Goal: Task Accomplishment & Management: Manage account settings

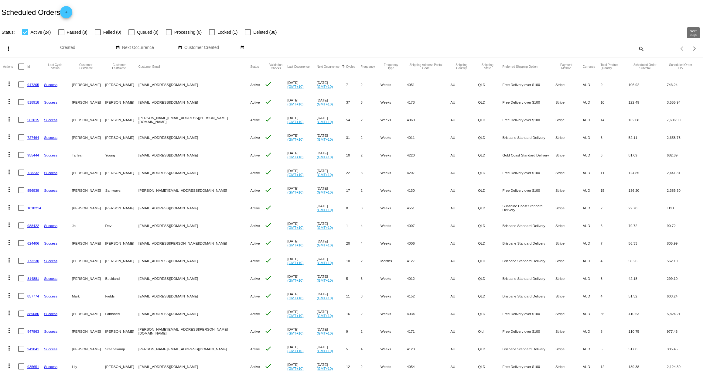
scroll to position [3, 0]
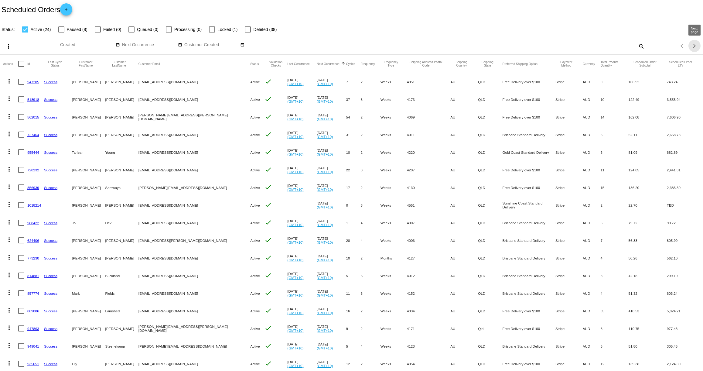
click at [694, 46] on div "Next page" at bounding box center [693, 46] width 4 height 4
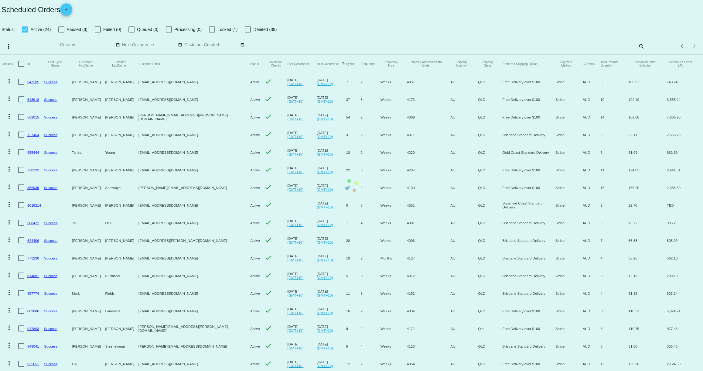
scroll to position [0, 0]
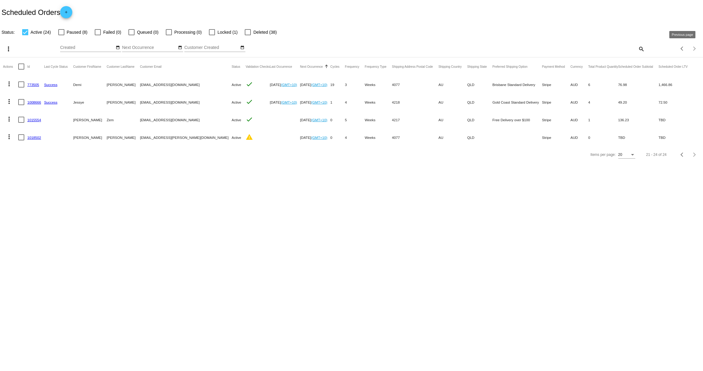
click at [679, 48] on span "Previous page" at bounding box center [682, 48] width 12 height 3
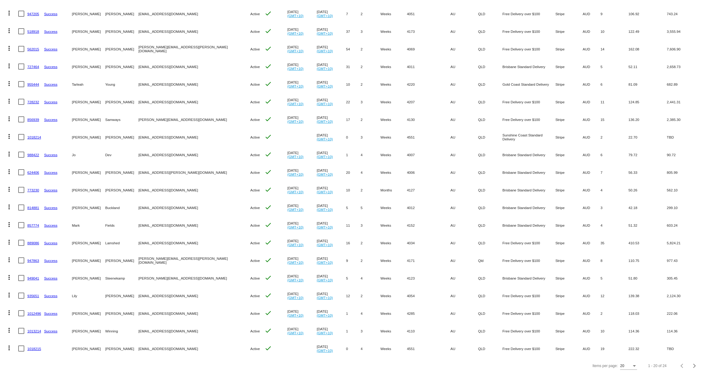
scroll to position [74, 0]
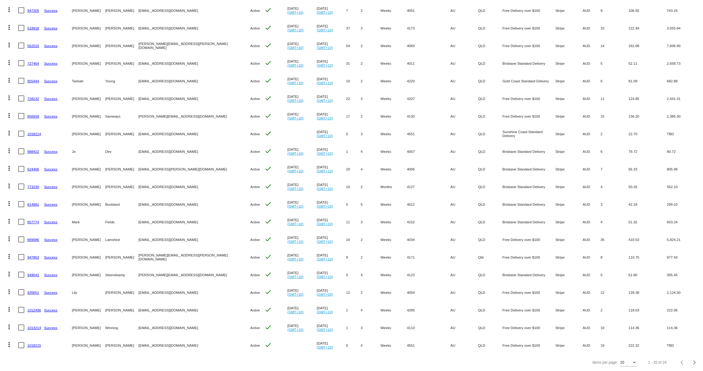
click at [35, 291] on link "935651" at bounding box center [33, 292] width 12 height 4
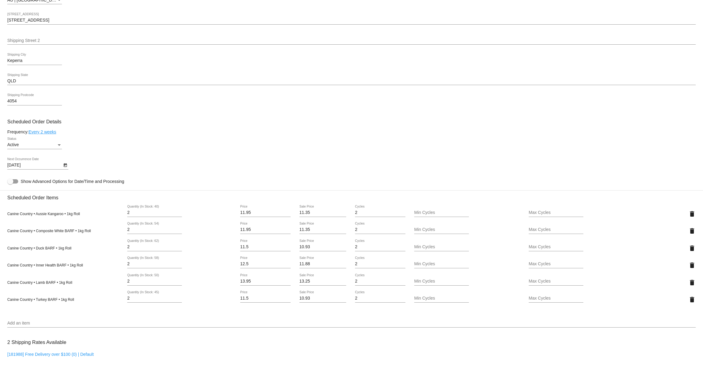
scroll to position [222, 0]
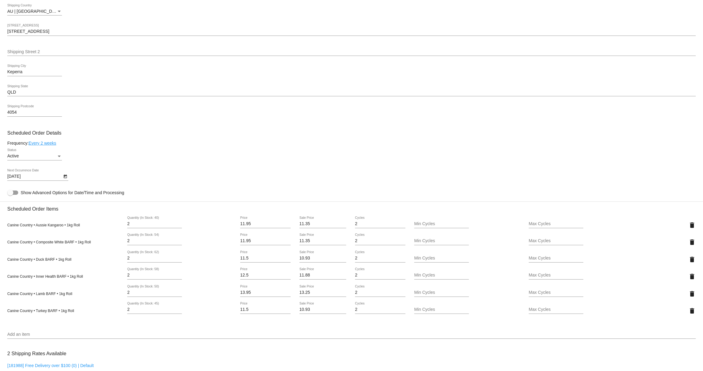
click at [64, 178] on icon "Open calendar" at bounding box center [64, 176] width 3 height 4
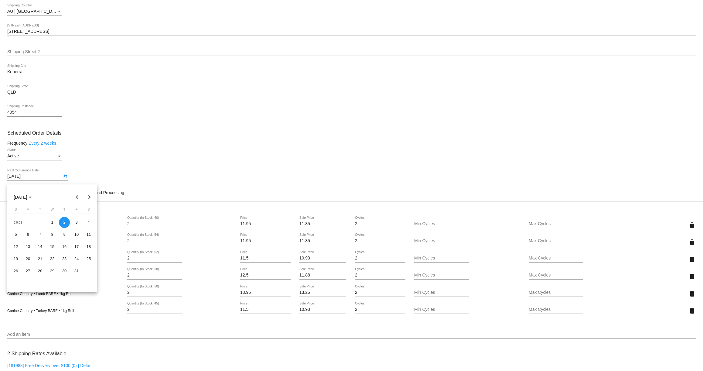
click at [78, 196] on button "Previous month" at bounding box center [77, 197] width 12 height 12
click at [41, 284] on div "30" at bounding box center [40, 282] width 11 height 11
type input "[DATE]"
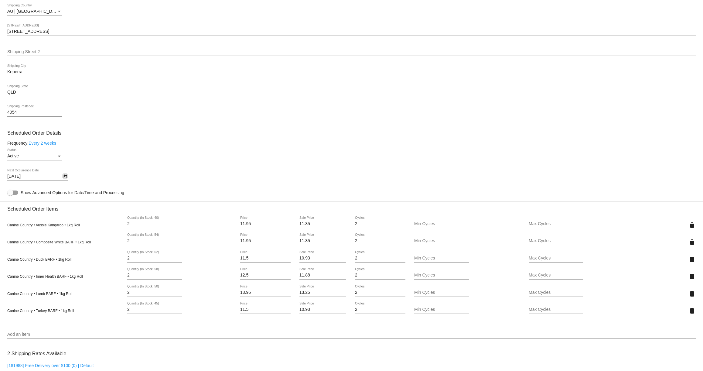
scroll to position [457, 0]
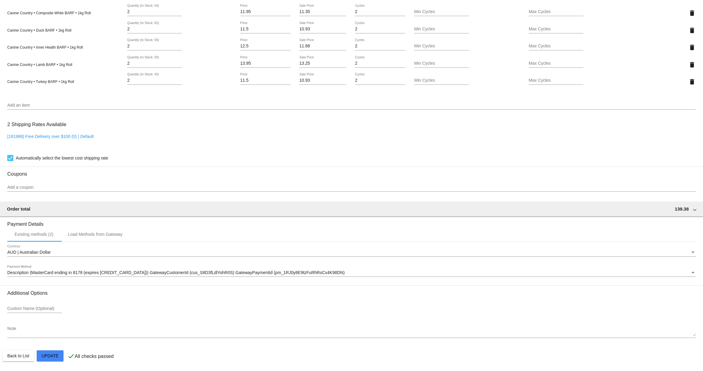
click at [50, 355] on mat-card "Customer 6685351: [PERSON_NAME] [EMAIL_ADDRESS][DOMAIN_NAME] Customer Shipping …" at bounding box center [351, 24] width 703 height 693
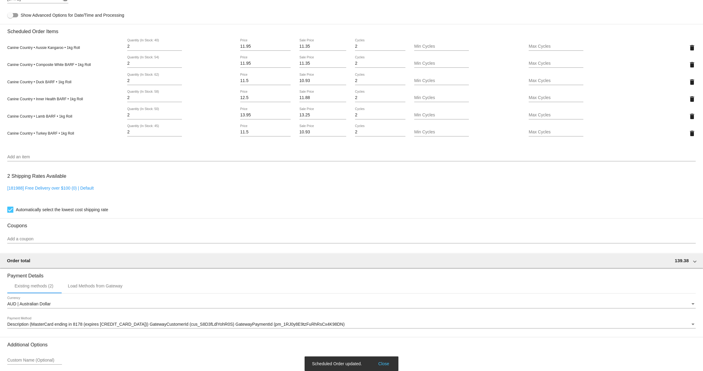
scroll to position [274, 0]
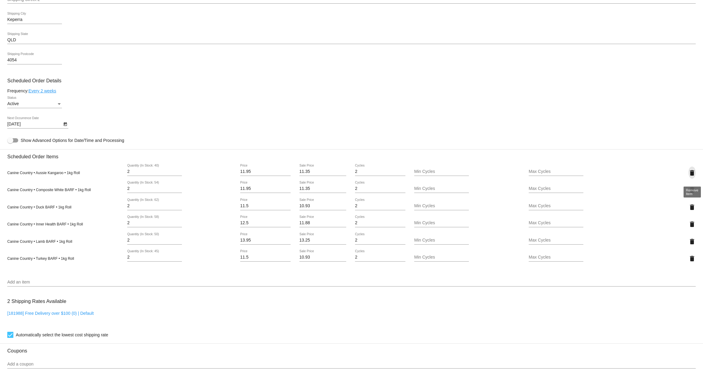
click at [693, 176] on mat-icon "delete" at bounding box center [691, 172] width 7 height 7
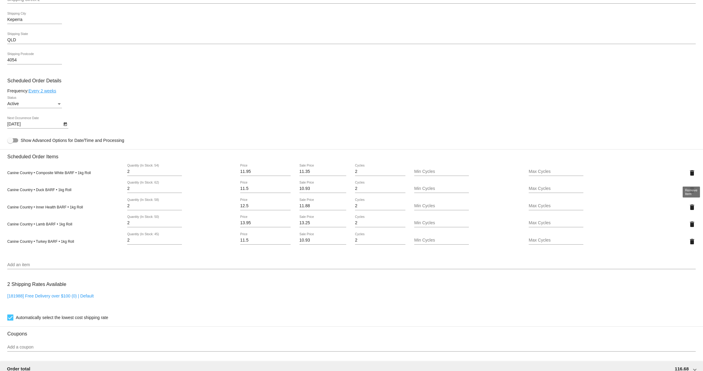
click at [692, 176] on mat-icon "delete" at bounding box center [691, 172] width 7 height 7
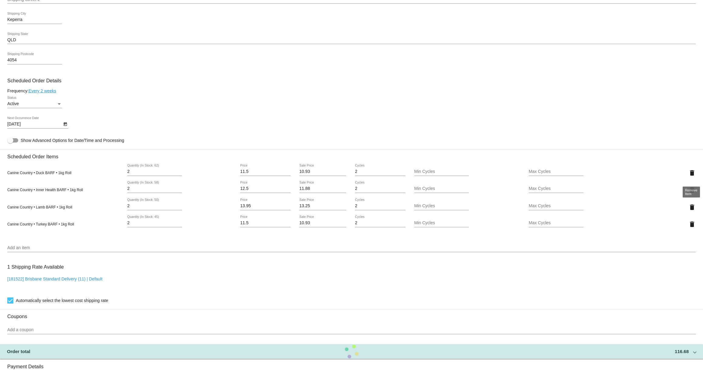
click at [692, 176] on mat-icon "delete" at bounding box center [691, 172] width 7 height 7
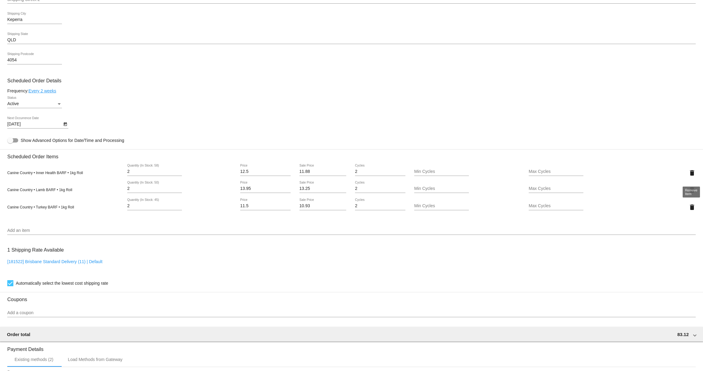
click at [692, 176] on mat-icon "delete" at bounding box center [691, 172] width 7 height 7
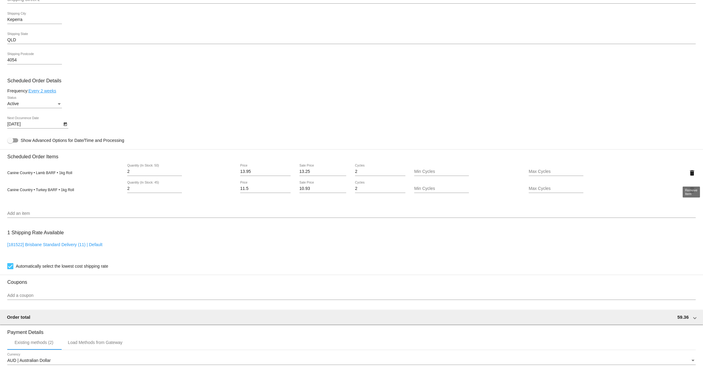
click at [692, 176] on mat-icon "delete" at bounding box center [691, 172] width 7 height 7
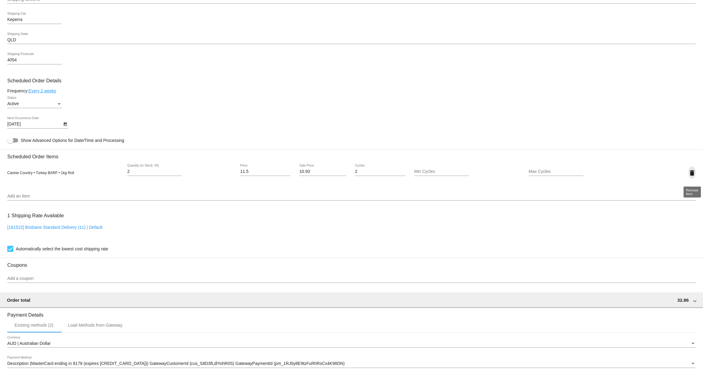
click at [692, 176] on mat-icon "delete" at bounding box center [691, 172] width 7 height 7
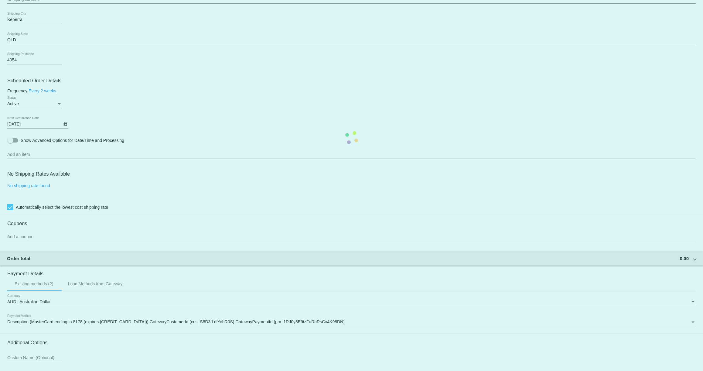
click at [42, 158] on mat-card "Customer 6685351: [PERSON_NAME] [EMAIL_ADDRESS][DOMAIN_NAME] Customer Shipping …" at bounding box center [351, 137] width 703 height 565
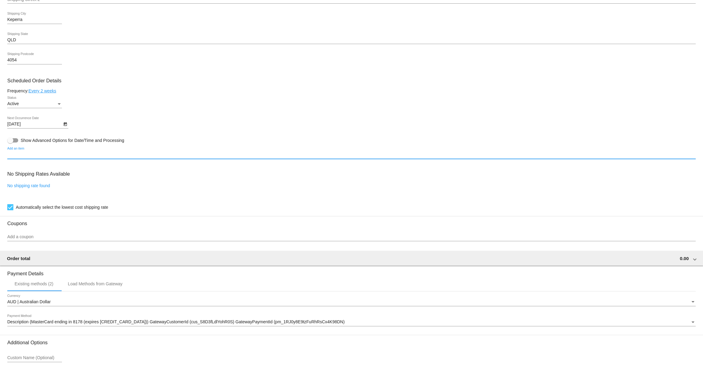
click at [40, 157] on input "Add an item" at bounding box center [351, 154] width 688 height 5
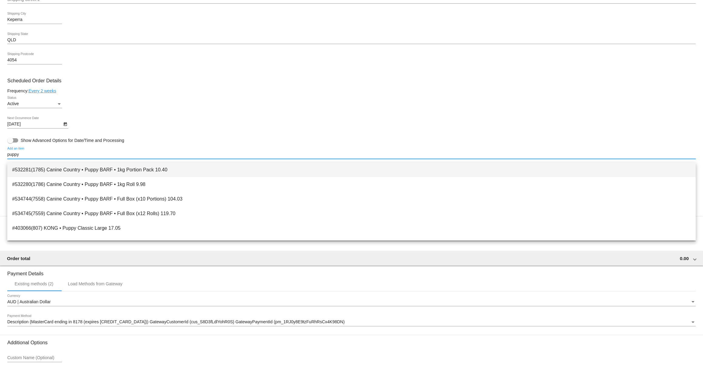
type input "puppy"
click at [81, 168] on span "#532281(1785) Canine Country • Puppy BARF • 1kg Portion Pack 10.40" at bounding box center [351, 169] width 678 height 15
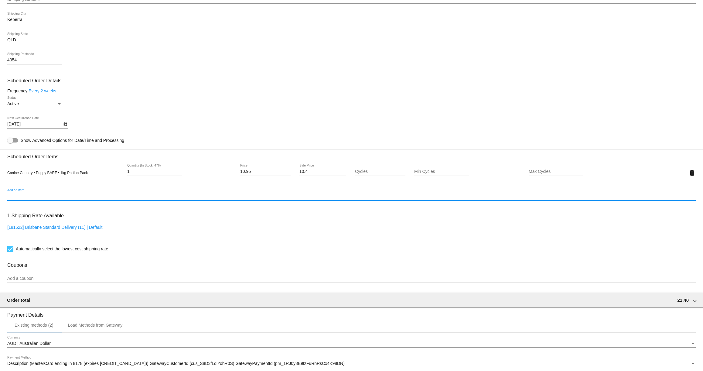
click at [123, 175] on div "1 Quantity (In Stock: 476)" at bounding box center [179, 172] width 115 height 17
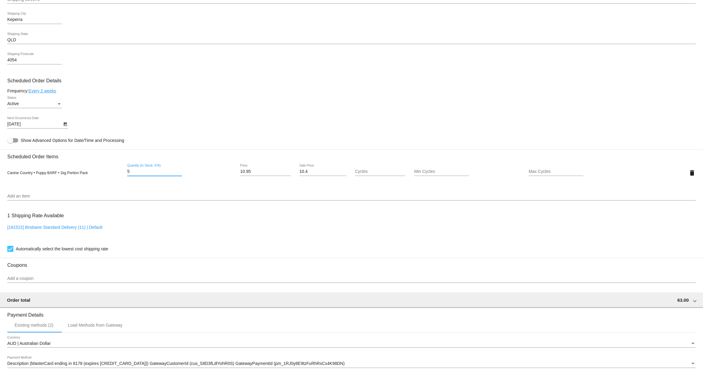
type input "5"
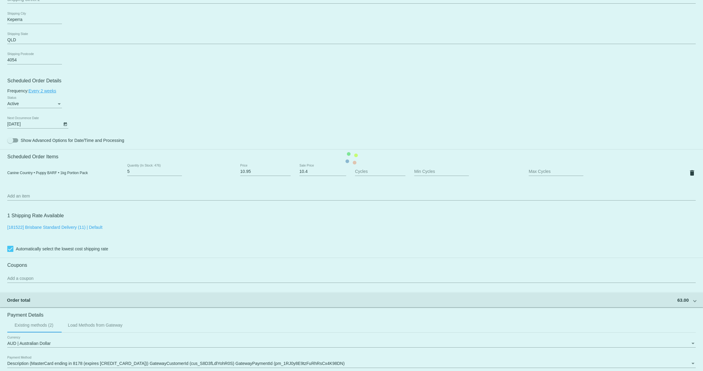
click at [90, 231] on mat-card "Customer 6685351: [PERSON_NAME] [EMAIL_ADDRESS][DOMAIN_NAME] Customer Shipping …" at bounding box center [351, 158] width 703 height 607
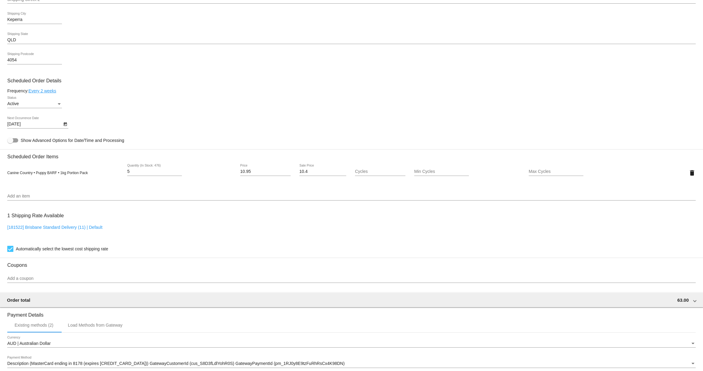
click at [89, 229] on link "[181522] Brisbane Standard Delivery (11) | Default" at bounding box center [54, 227] width 95 height 5
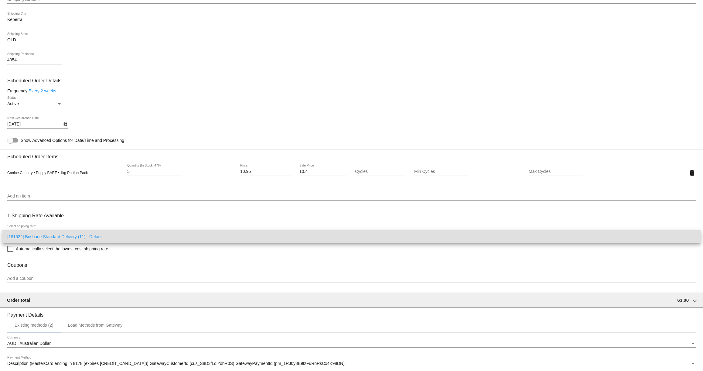
click at [100, 223] on div at bounding box center [351, 185] width 703 height 371
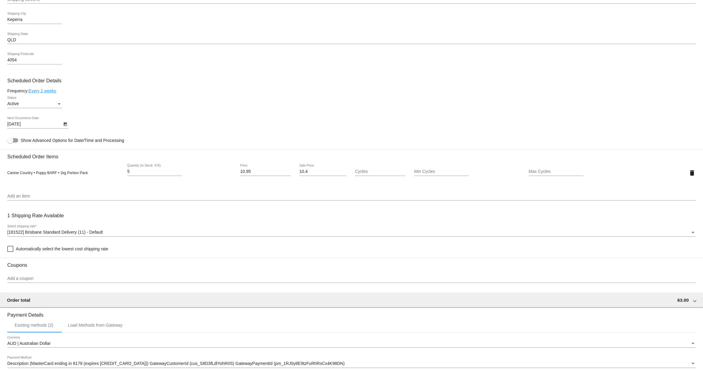
click at [63, 252] on span "Automatically select the lowest cost shipping rate" at bounding box center [62, 248] width 92 height 7
click at [10, 252] on input "Automatically select the lowest cost shipping rate" at bounding box center [10, 252] width 0 height 0
click at [61, 252] on span "Automatically select the lowest cost shipping rate" at bounding box center [62, 248] width 92 height 7
click at [10, 252] on input "Automatically select the lowest cost shipping rate" at bounding box center [10, 252] width 0 height 0
checkbox input "false"
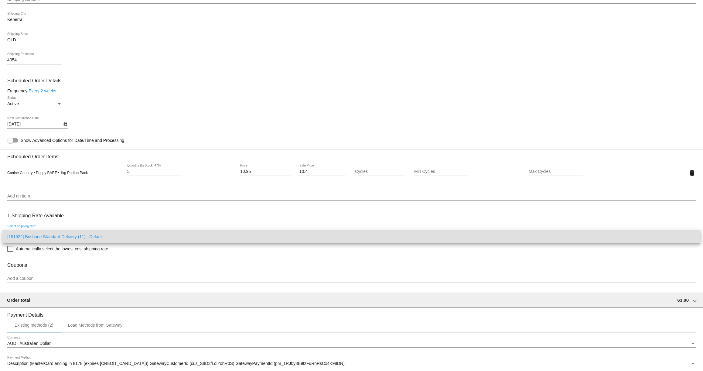
click at [144, 253] on div at bounding box center [351, 185] width 703 height 371
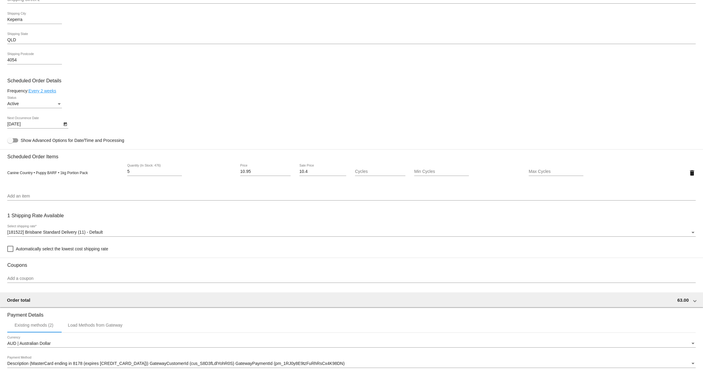
click at [66, 276] on div "Add a coupon" at bounding box center [351, 277] width 688 height 12
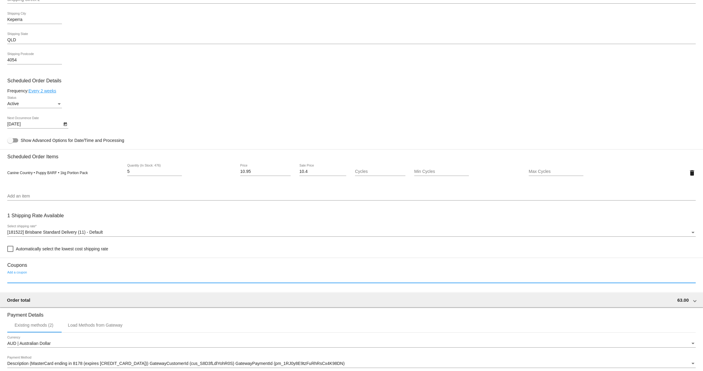
click at [66, 281] on input "Add a coupon" at bounding box center [351, 278] width 688 height 5
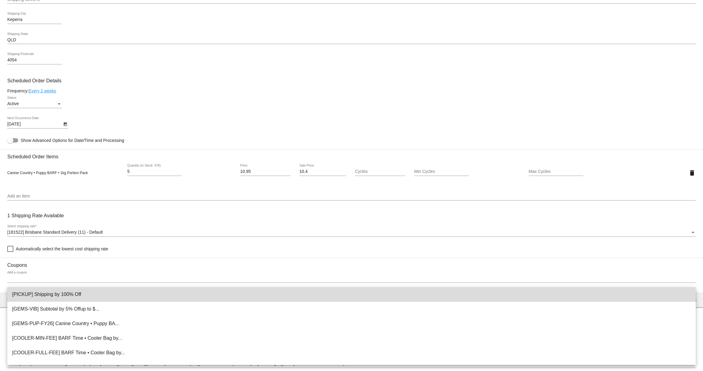
click at [64, 298] on span "[PICKUP] Shipping by 100% Off" at bounding box center [351, 294] width 678 height 15
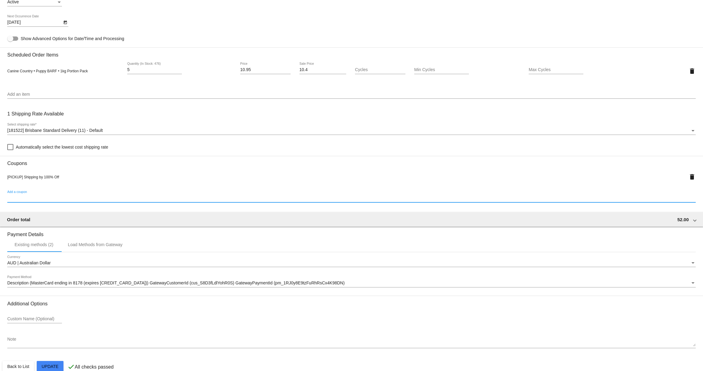
scroll to position [391, 0]
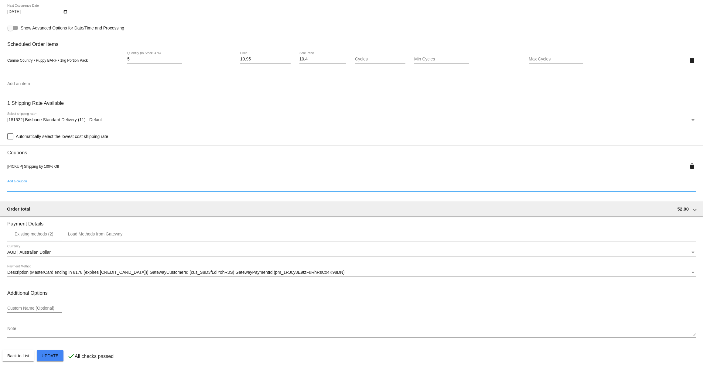
click at [54, 354] on mat-card "Customer 6685351: [PERSON_NAME] [EMAIL_ADDRESS][DOMAIN_NAME] Customer Shipping …" at bounding box center [351, 56] width 703 height 628
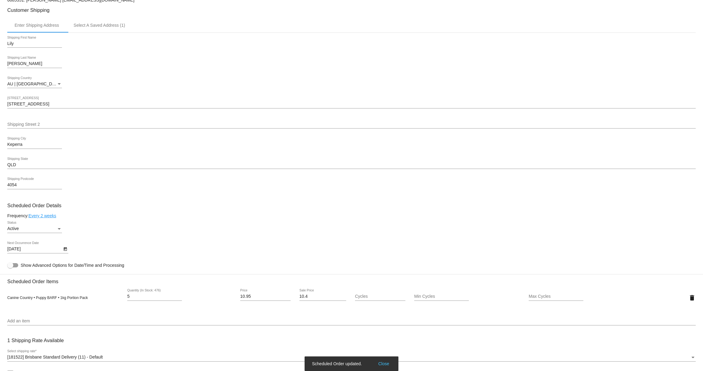
scroll to position [0, 0]
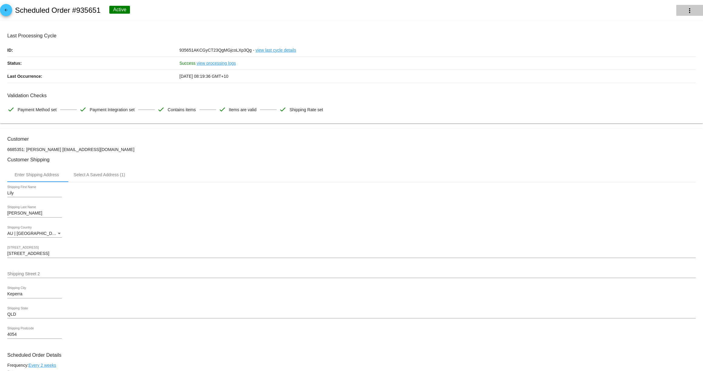
click at [691, 7] on mat-icon "more_vert" at bounding box center [689, 10] width 7 height 7
click at [569, 129] on div at bounding box center [351, 185] width 703 height 371
click at [686, 10] on mat-icon "more_vert" at bounding box center [689, 10] width 7 height 7
click at [646, 59] on span "Process Now" at bounding box center [648, 58] width 25 height 5
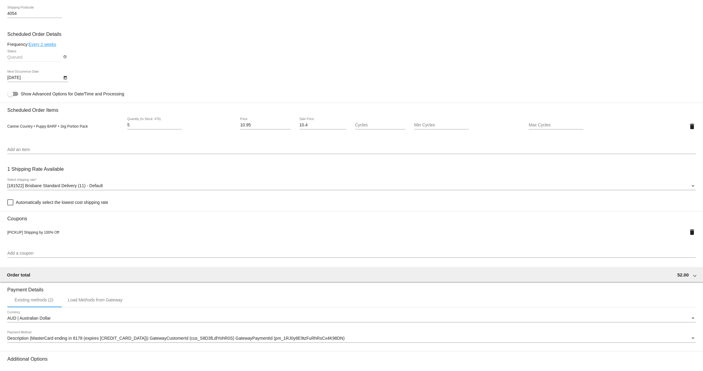
scroll to position [302, 0]
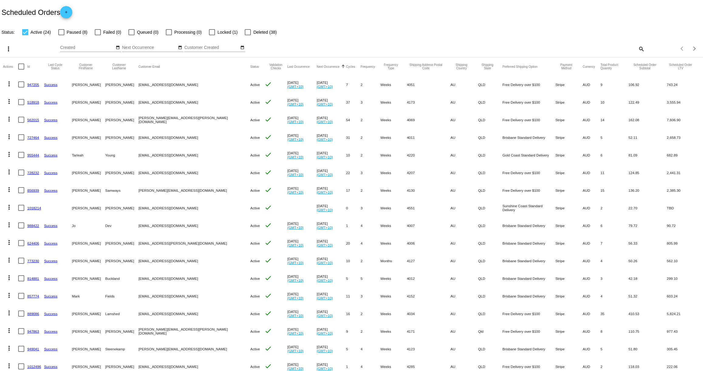
scroll to position [74, 0]
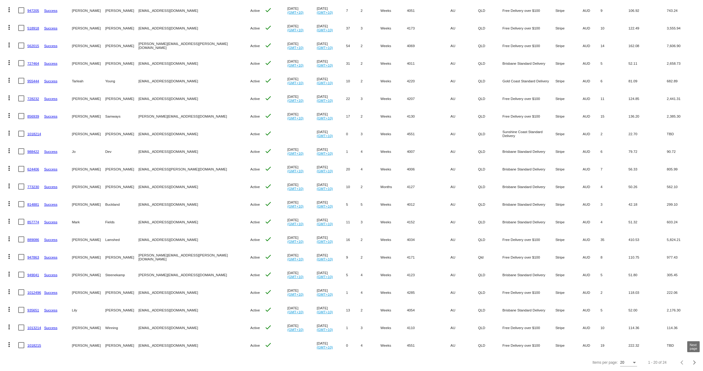
click at [691, 360] on button "Next page" at bounding box center [694, 362] width 12 height 12
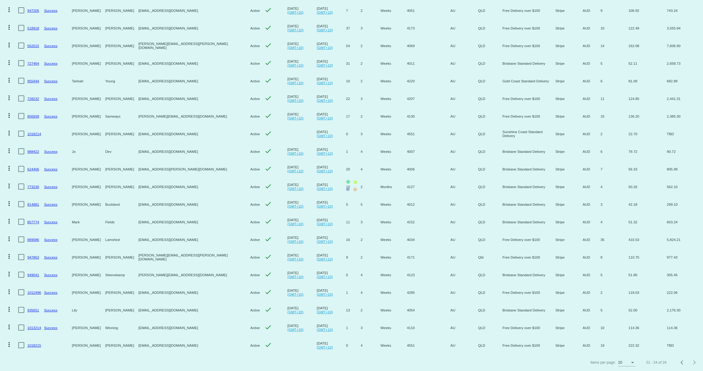
scroll to position [0, 0]
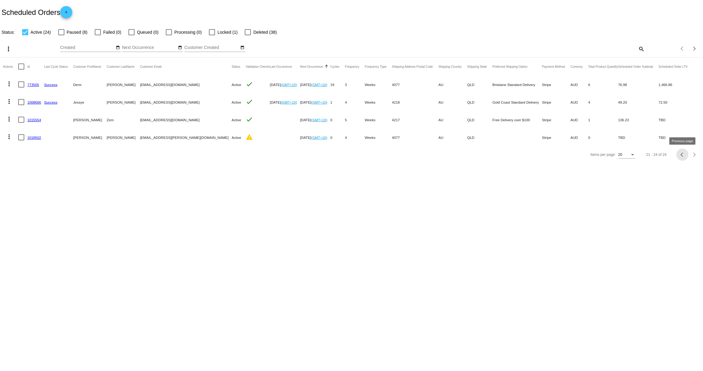
click at [682, 155] on div "Previous page" at bounding box center [682, 154] width 4 height 4
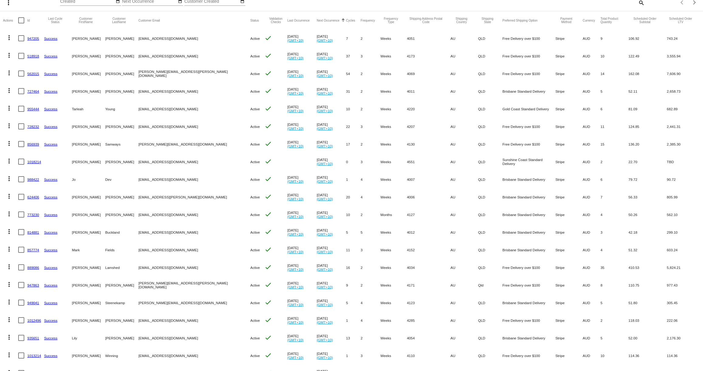
scroll to position [74, 0]
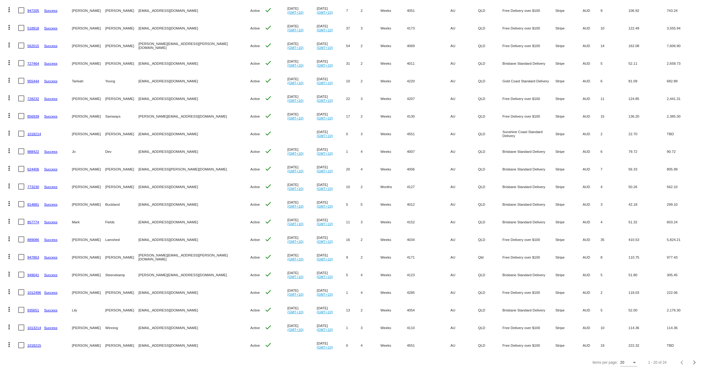
click at [32, 310] on link "935651" at bounding box center [33, 310] width 12 height 4
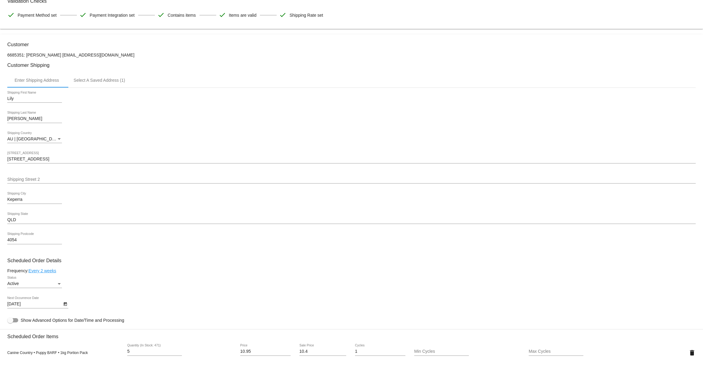
scroll to position [95, 0]
click at [67, 306] on icon "Open calendar" at bounding box center [65, 303] width 4 height 7
click at [80, 205] on button "Previous month" at bounding box center [77, 208] width 12 height 12
click at [40, 294] on div "30" at bounding box center [40, 293] width 11 height 11
type input "[DATE]"
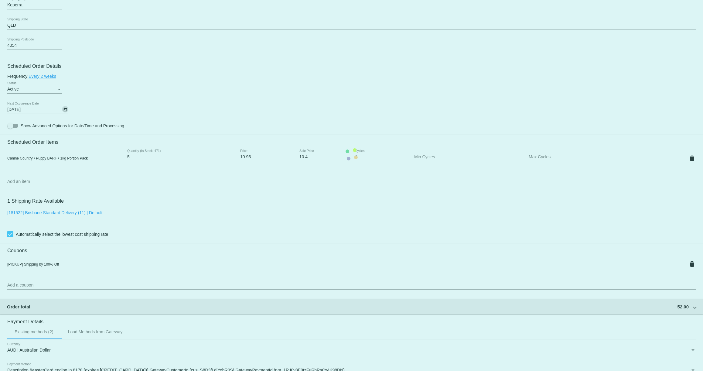
scroll to position [302, 0]
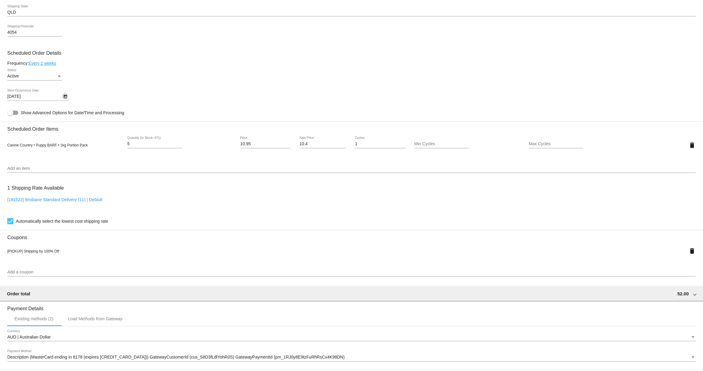
click at [69, 171] on input "Add an item" at bounding box center [351, 168] width 688 height 5
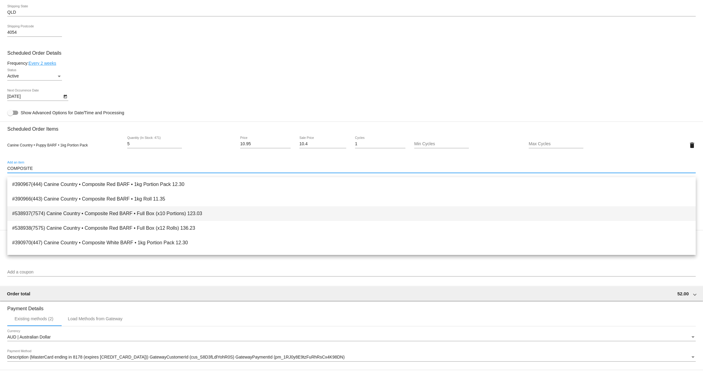
scroll to position [27, 0]
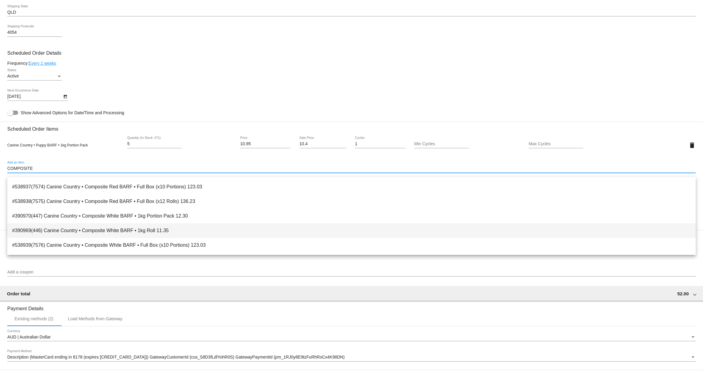
type input "COMPOSITE"
click at [110, 227] on span "#390969(446) Canine Country • Composite White BARF • 1kg Roll 11.35" at bounding box center [351, 230] width 678 height 15
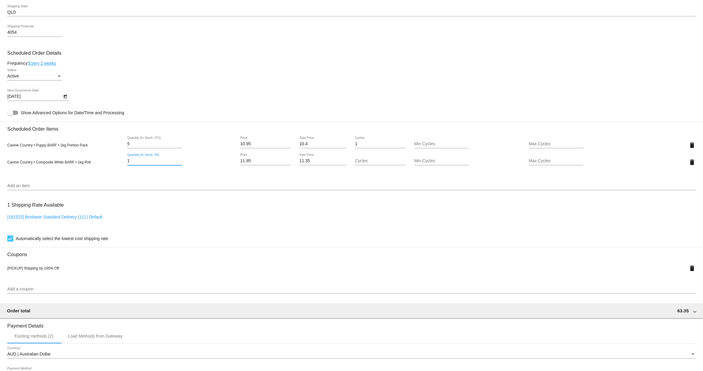
drag, startPoint x: 124, startPoint y: 164, endPoint x: 117, endPoint y: 164, distance: 7.3
click at [117, 164] on div "Canine Country • Composite White BARF • 1kg Roll 1 Quantity (In Stock: 54) 11.9…" at bounding box center [351, 161] width 688 height 17
type input "2"
click at [693, 273] on mat-card "Customer 6685351: [PERSON_NAME] [EMAIL_ADDRESS][DOMAIN_NAME] Customer Shipping …" at bounding box center [351, 149] width 703 height 645
click at [692, 272] on mat-icon "delete" at bounding box center [691, 267] width 7 height 7
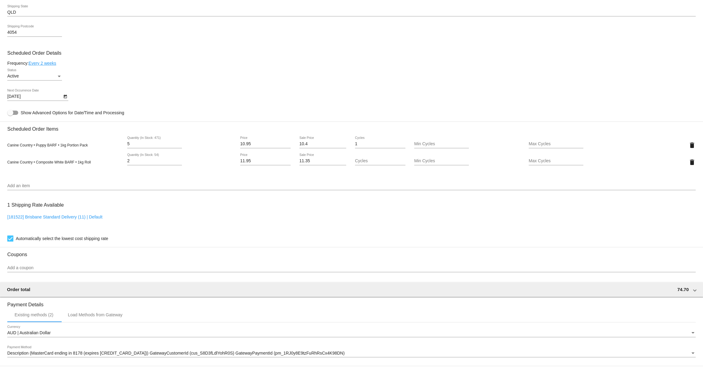
click at [67, 188] on input "Add an item" at bounding box center [351, 185] width 688 height 5
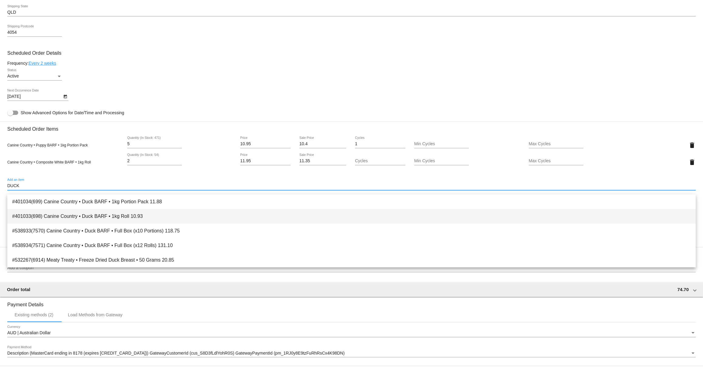
type input "DUCK"
click at [92, 214] on span "#401033(698) Canine Country • Duck BARF • 1kg Roll 10.93" at bounding box center [351, 216] width 678 height 15
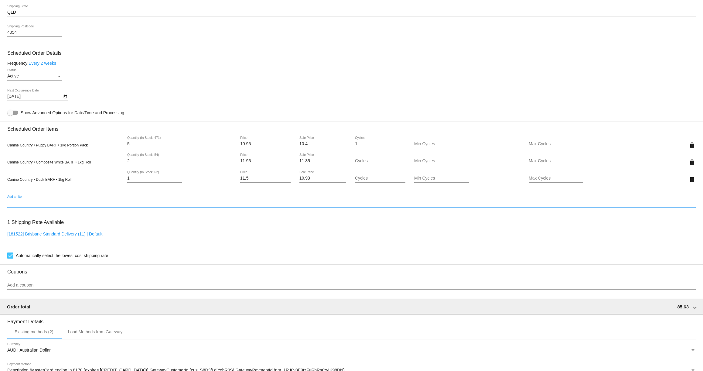
click at [116, 182] on div "Canine Country • Duck BARF • 1kg Roll 1 Quantity (In Stock: 62) 11.5 Price 10.9…" at bounding box center [351, 179] width 688 height 17
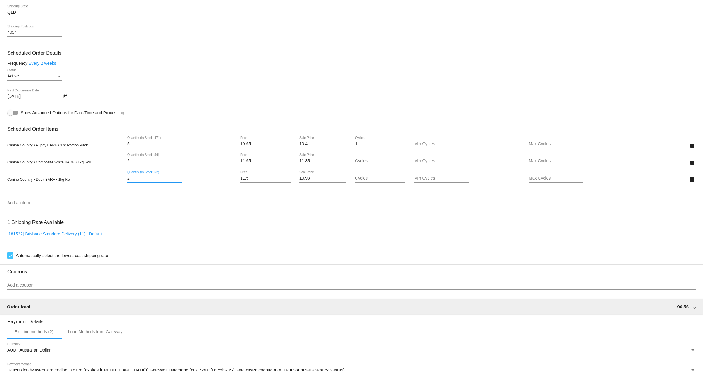
type input "2"
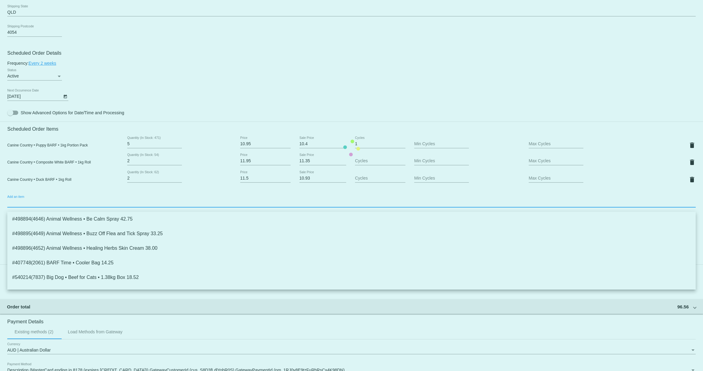
click at [63, 208] on mat-card "Customer 6685351: [PERSON_NAME] [EMAIL_ADDRESS][DOMAIN_NAME] Customer Shipping …" at bounding box center [351, 147] width 703 height 641
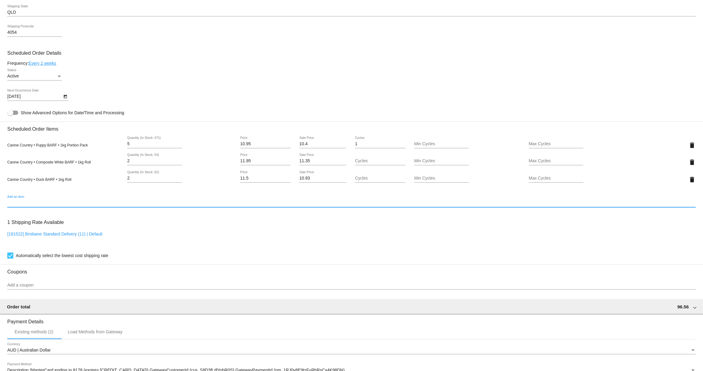
click at [56, 205] on input "Add an item" at bounding box center [351, 202] width 688 height 5
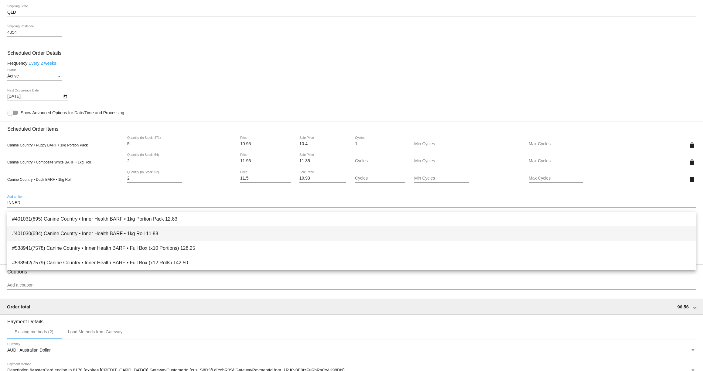
type input "INNER"
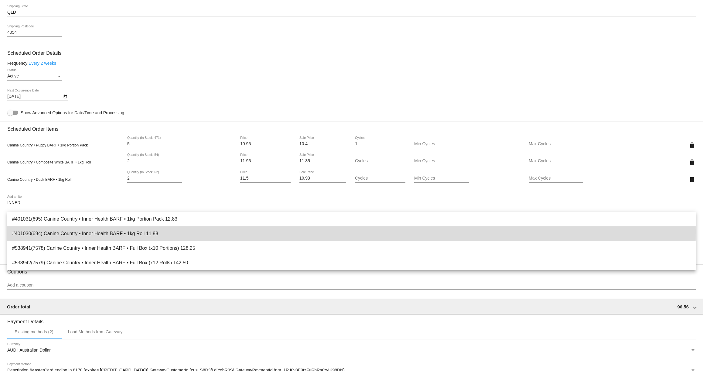
click at [105, 231] on span "#401030(694) Canine Country • Inner Health BARF • 1kg Roll 11.88" at bounding box center [351, 233] width 678 height 15
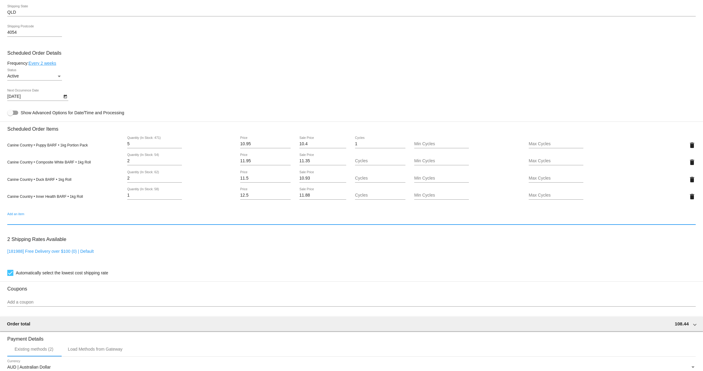
drag, startPoint x: 133, startPoint y: 200, endPoint x: 117, endPoint y: 200, distance: 16.1
click at [117, 200] on div "Canine Country • Inner Health BARF • 1kg Roll 1 Quantity (In Stock: 58) 12.5 Pr…" at bounding box center [351, 196] width 688 height 17
type input "2"
click at [57, 225] on mat-card "Customer 6685351: [PERSON_NAME] [EMAIL_ADDRESS][DOMAIN_NAME] Customer Shipping …" at bounding box center [351, 156] width 703 height 658
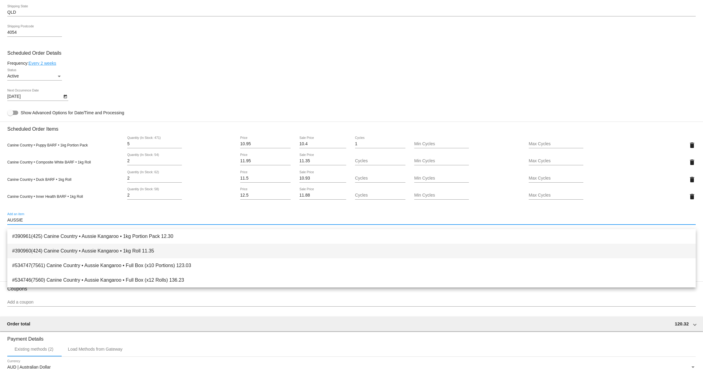
type input "AUSSIE"
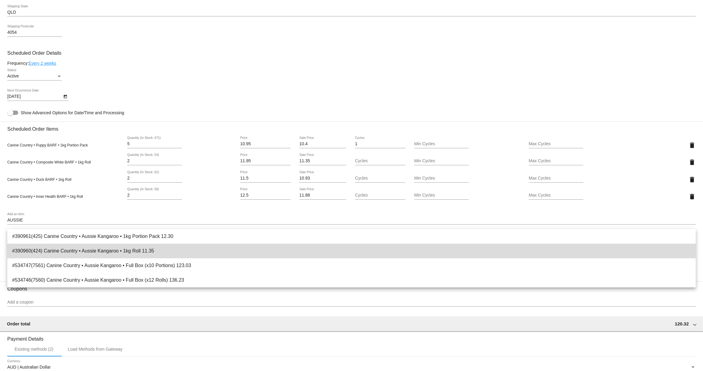
click at [97, 247] on span "#390960(424) Canine Country • Aussie Kangaroo • 1kg Roll 11.35" at bounding box center [351, 250] width 678 height 15
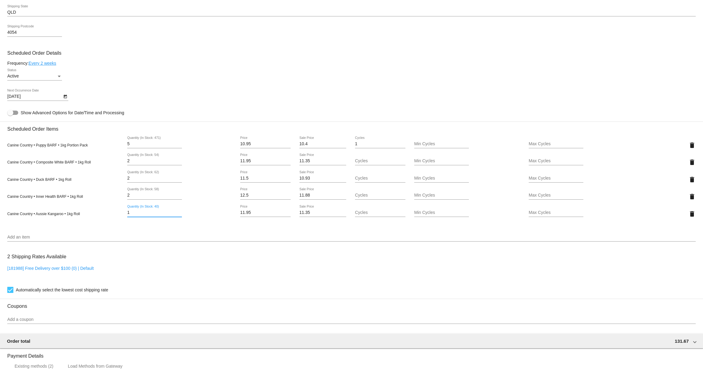
drag, startPoint x: 132, startPoint y: 218, endPoint x: 112, endPoint y: 215, distance: 20.0
click at [112, 215] on div "Canine Country • Aussie Kangaroo • 1kg Roll 1 Quantity (In Stock: 40) 11.95 Pri…" at bounding box center [351, 213] width 688 height 17
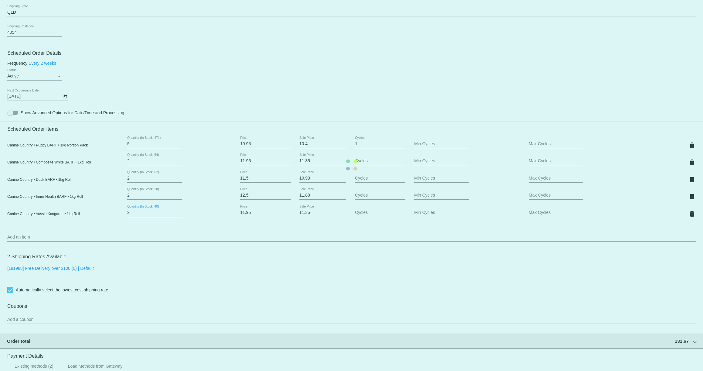
type input "2"
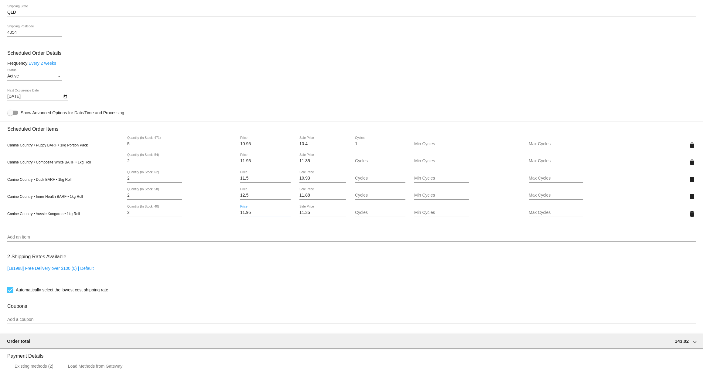
click at [49, 240] on mat-card "Customer 6685351: [PERSON_NAME] [EMAIL_ADDRESS][DOMAIN_NAME] Customer Shipping …" at bounding box center [351, 165] width 703 height 676
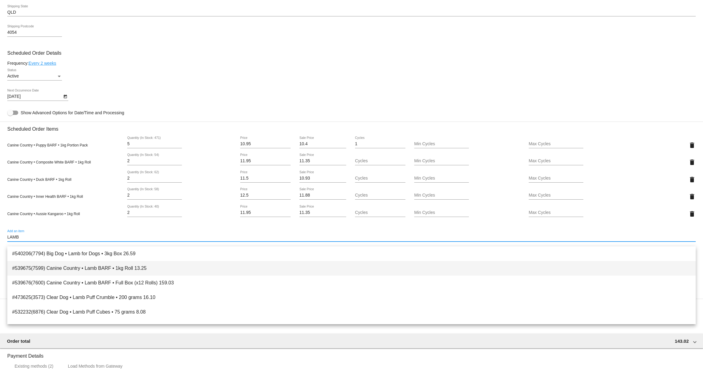
type input "LAMB"
click at [67, 269] on span "#539675(7599) Canine Country • Lamb BARF • 1kg Roll 13.25" at bounding box center [351, 268] width 678 height 15
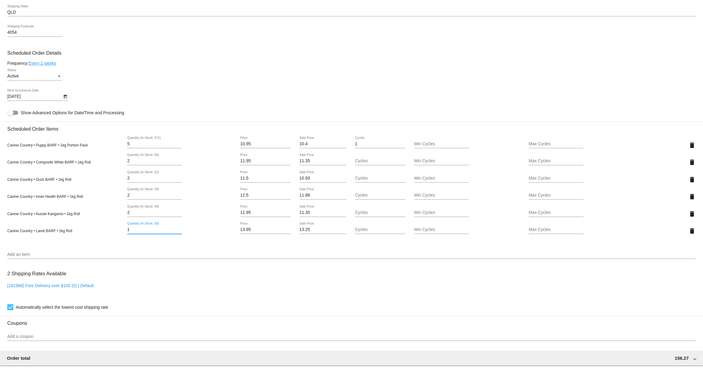
drag, startPoint x: 133, startPoint y: 235, endPoint x: 118, endPoint y: 233, distance: 15.0
click at [118, 233] on div "Canine Country • Lamb BARF • 1kg Roll 1 Quantity (In Stock: 50) 13.95 Price 13.…" at bounding box center [351, 230] width 688 height 17
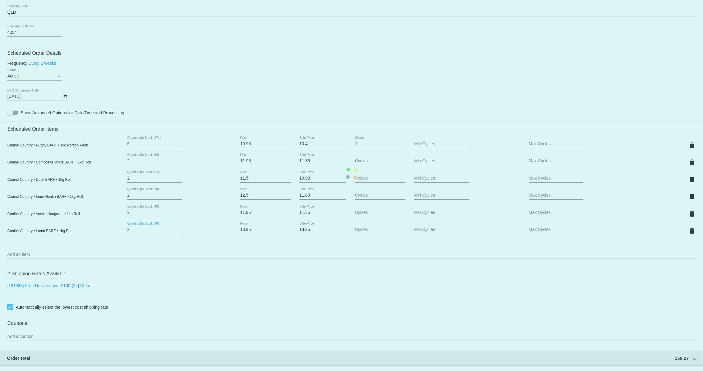
type input "2"
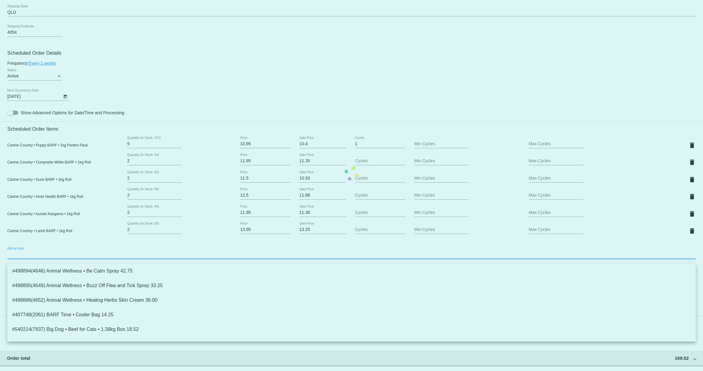
click at [83, 260] on mat-card "Customer 6685351: [PERSON_NAME] [EMAIL_ADDRESS][DOMAIN_NAME] Customer Shipping …" at bounding box center [351, 173] width 703 height 693
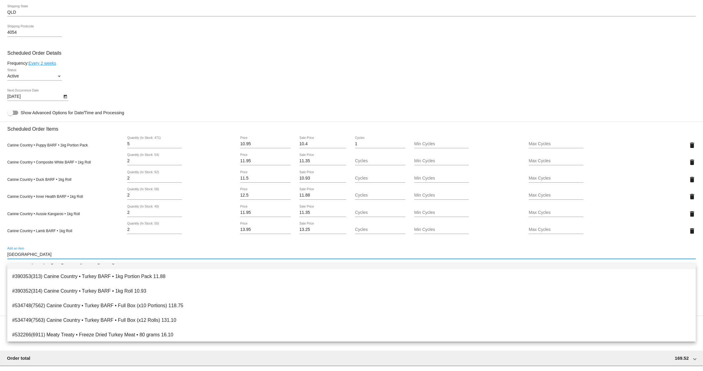
scroll to position [24, 0]
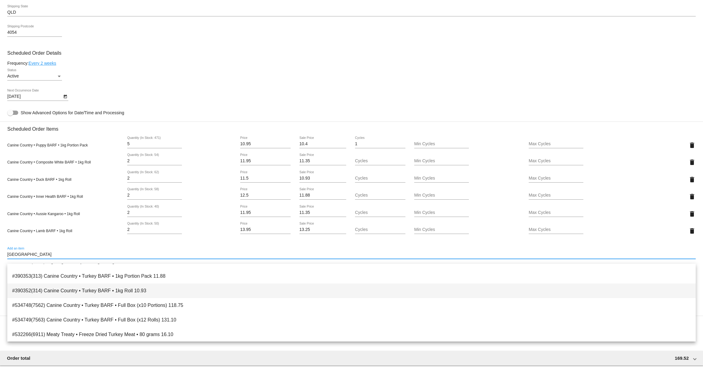
type input "TURKEY"
click at [81, 290] on span "#390352(314) Canine Country • Turkey BARF • 1kg Roll 10.93" at bounding box center [351, 290] width 678 height 15
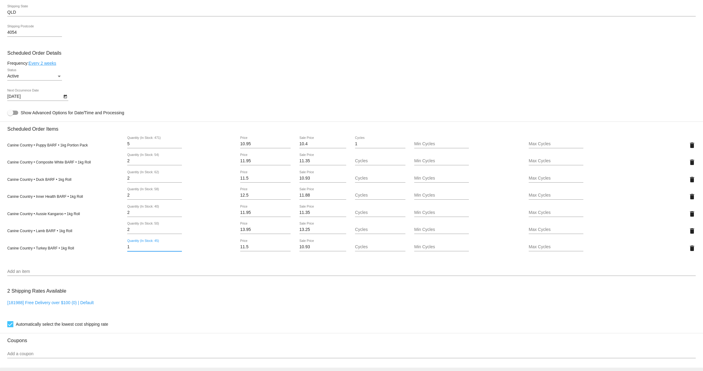
drag, startPoint x: 131, startPoint y: 251, endPoint x: 113, endPoint y: 251, distance: 18.2
click at [113, 251] on div "Canine Country • Turkey BARF • 1kg Roll 1 Quantity (In Stock: 45) 11.5 Price 10…" at bounding box center [351, 247] width 688 height 17
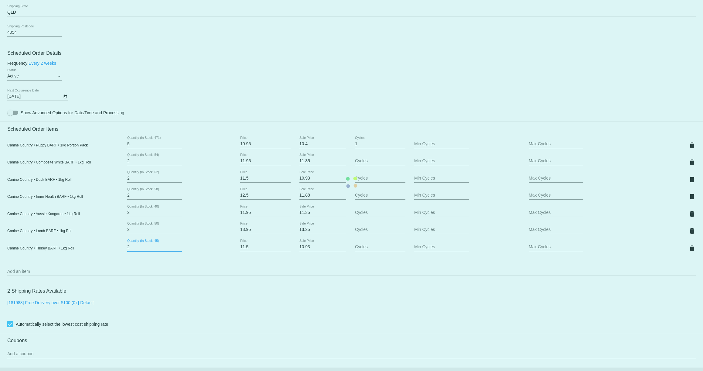
type input "2"
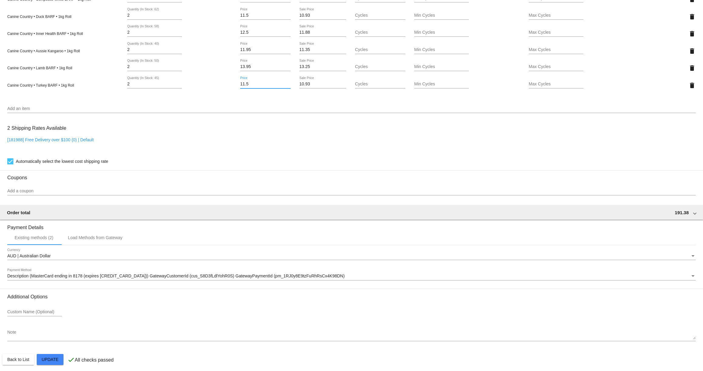
scroll to position [474, 0]
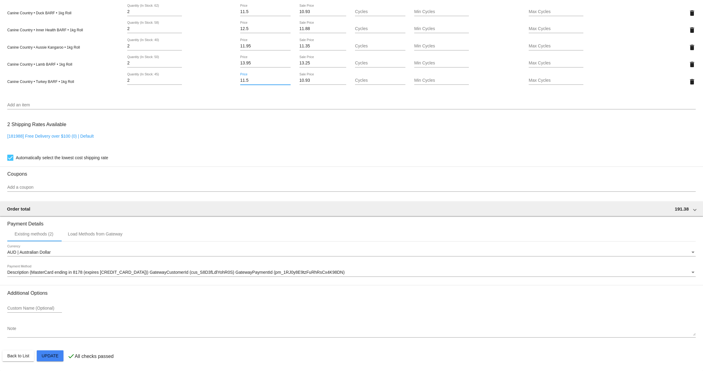
click at [57, 355] on mat-card "Customer 6685351: [PERSON_NAME] [EMAIL_ADDRESS][DOMAIN_NAME] Customer Shipping …" at bounding box center [351, 16] width 703 height 710
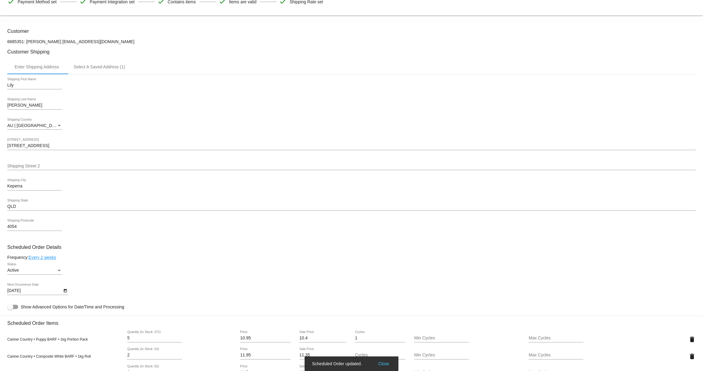
scroll to position [0, 0]
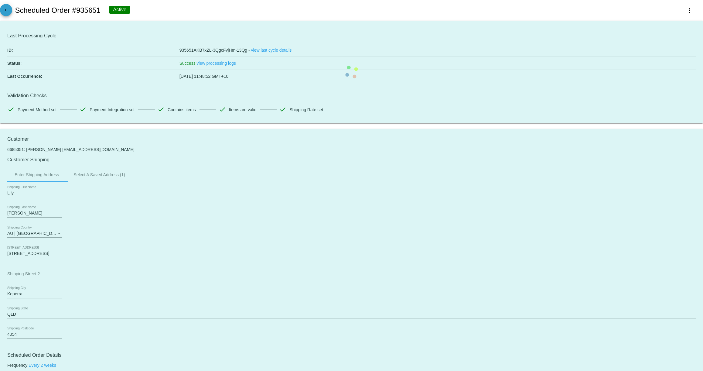
click at [6, 11] on mat-icon "arrow_back" at bounding box center [5, 11] width 7 height 7
